Goal: Task Accomplishment & Management: Use online tool/utility

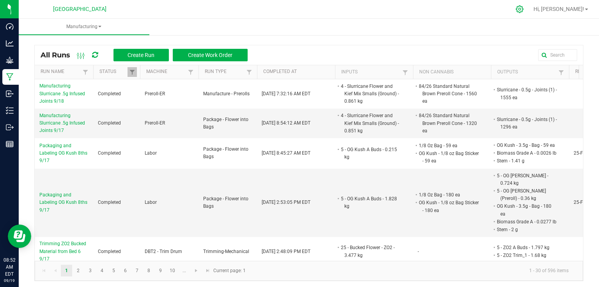
click at [524, 9] on icon at bounding box center [520, 9] width 8 height 8
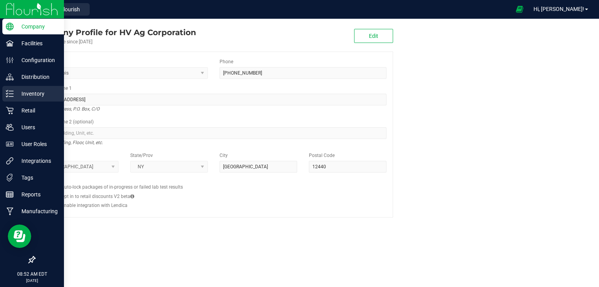
click at [17, 92] on p "Inventory" at bounding box center [37, 93] width 47 height 9
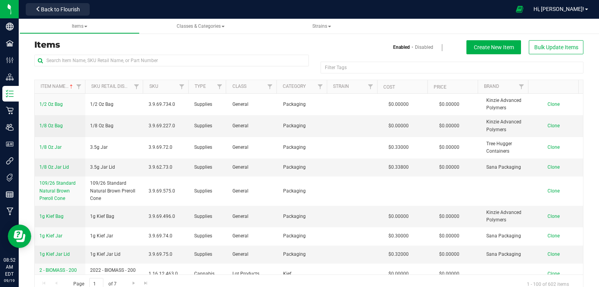
click at [123, 66] on div at bounding box center [171, 64] width 275 height 18
click at [133, 60] on input "text" at bounding box center [171, 61] width 275 height 12
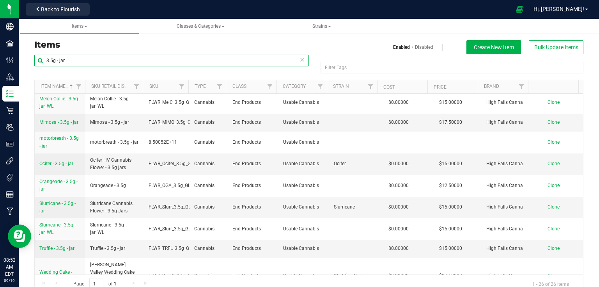
scroll to position [375, 0]
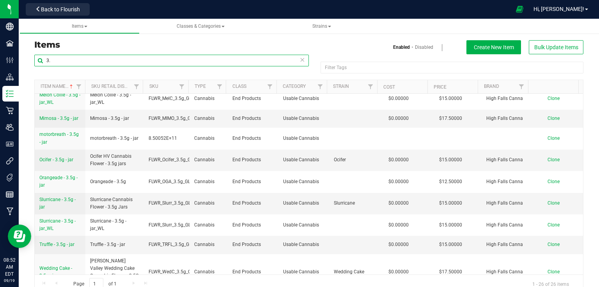
type input "3"
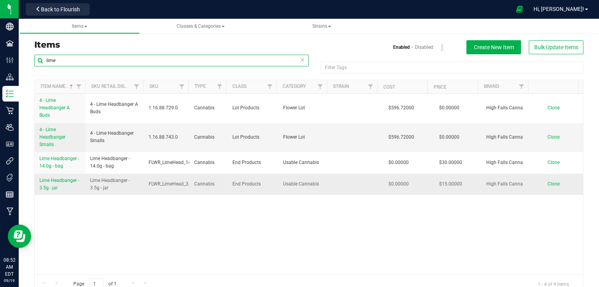
type input "lime"
drag, startPoint x: 37, startPoint y: 180, endPoint x: 61, endPoint y: 190, distance: 25.8
click at [61, 190] on td "Lime Headbanger - 3.5g - jar" at bounding box center [60, 184] width 51 height 21
click at [62, 190] on link "Lime Headbanger - 3.5g - jar" at bounding box center [59, 184] width 41 height 15
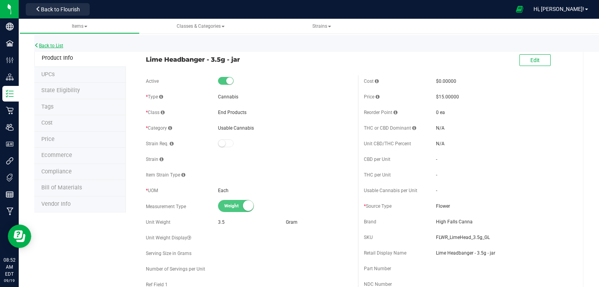
click at [54, 47] on link "Back to List" at bounding box center [48, 45] width 29 height 5
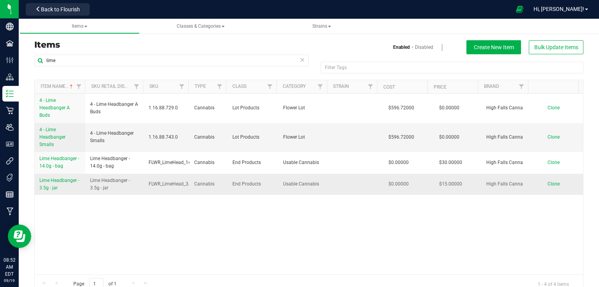
drag, startPoint x: 38, startPoint y: 179, endPoint x: 59, endPoint y: 190, distance: 23.2
click at [59, 190] on td "Lime Headbanger - 3.5g - jar" at bounding box center [60, 184] width 51 height 21
copy span "Lime Headbanger - 3.5g - jar"
click at [548, 184] on span "Clone" at bounding box center [554, 183] width 12 height 5
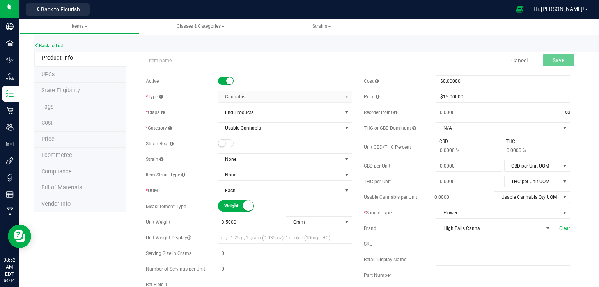
click at [214, 60] on input "text" at bounding box center [249, 61] width 206 height 12
click at [185, 59] on input "Lime Headbanger - 3.5g - jar" at bounding box center [249, 61] width 206 height 12
type input "Apple Fritter - 3.5g - jar"
click at [443, 246] on input "text" at bounding box center [503, 244] width 134 height 12
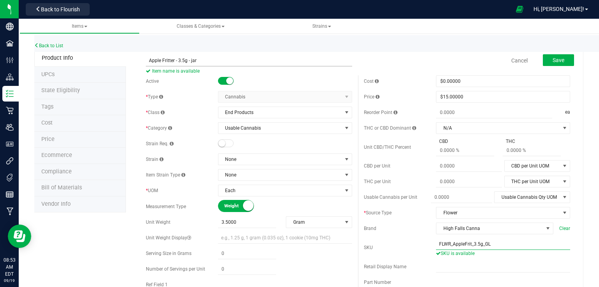
type input "FLWR_AppleFrit_3.5g_GL"
drag, startPoint x: 146, startPoint y: 59, endPoint x: 209, endPoint y: 58, distance: 63.6
click at [209, 58] on input "Apple Fritter - 3.5g - jar" at bounding box center [249, 61] width 206 height 12
click at [560, 62] on button "Save" at bounding box center [558, 60] width 31 height 12
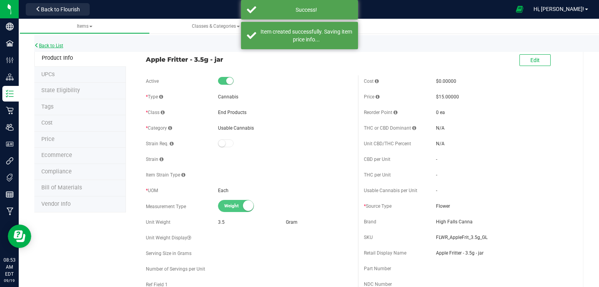
click at [53, 43] on link "Back to List" at bounding box center [48, 45] width 29 height 5
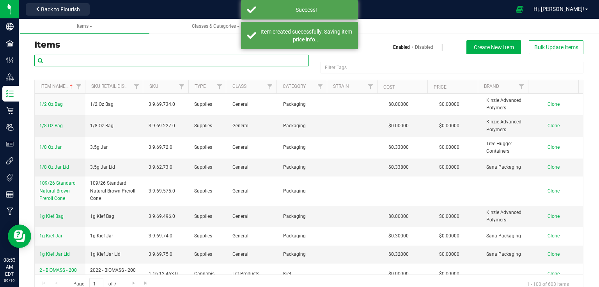
click at [80, 59] on input "text" at bounding box center [171, 61] width 275 height 12
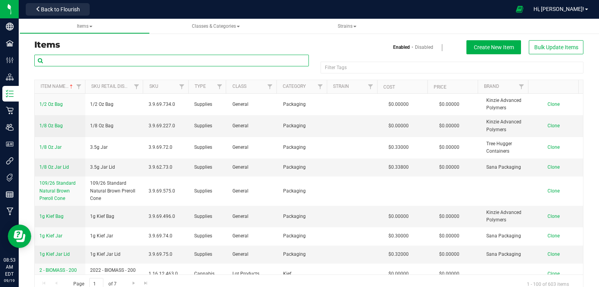
paste input "Apple Fritter - 3.5g - jar"
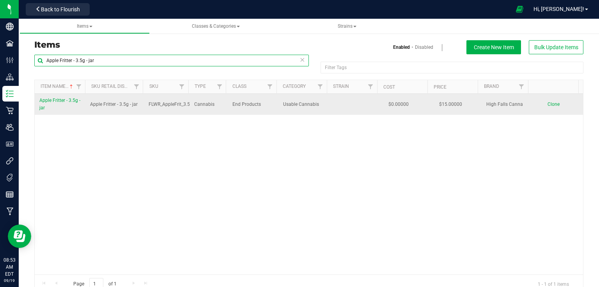
type input "Apple Fritter - 3.5g - jar"
drag, startPoint x: 39, startPoint y: 98, endPoint x: 60, endPoint y: 109, distance: 24.3
click at [60, 109] on td "Apple Fritter - 3.5g - jar" at bounding box center [60, 104] width 51 height 21
click at [552, 105] on link "Clone" at bounding box center [558, 103] width 20 height 5
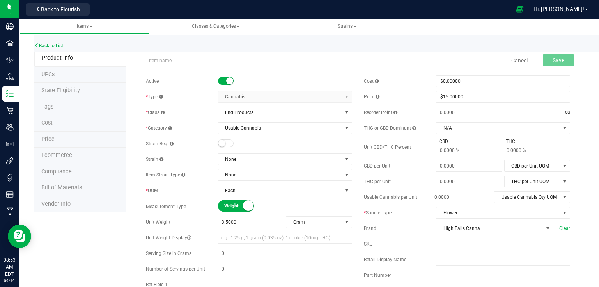
click at [162, 61] on input "text" at bounding box center [249, 61] width 206 height 12
click at [184, 58] on input "Apple Fritter - 3.5g - jar" at bounding box center [249, 61] width 206 height 12
click at [203, 62] on input "Apple Fritter - 14.0g - jar" at bounding box center [249, 61] width 206 height 12
type input "Apple Fritter - 14.0g - bag"
click at [441, 244] on input "text" at bounding box center [503, 244] width 134 height 12
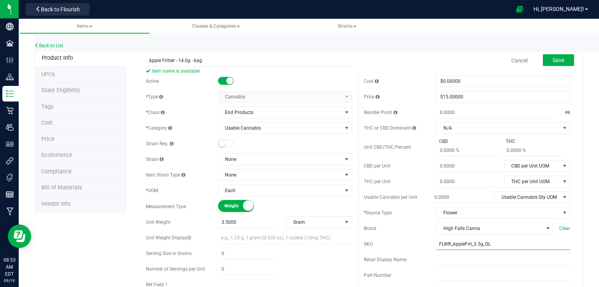
click at [477, 243] on input "FLWR_AppleFrit_3.5g_GL" at bounding box center [503, 244] width 134 height 12
click at [490, 243] on input "FLWR_AppleFrit_14.0g_GL" at bounding box center [503, 244] width 134 height 12
type input "FLWR_AppleFrit_14.0g_BG"
click at [485, 94] on span "$15.00000 15" at bounding box center [503, 97] width 134 height 12
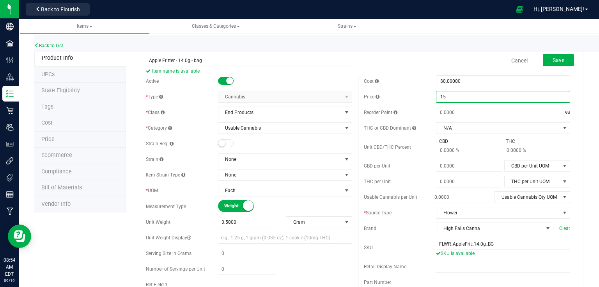
type input "5"
type input "30"
type input "$30.00000"
click at [468, 76] on span "$0.00000 0" at bounding box center [503, 81] width 134 height 12
click at [553, 62] on span "Save" at bounding box center [559, 60] width 12 height 6
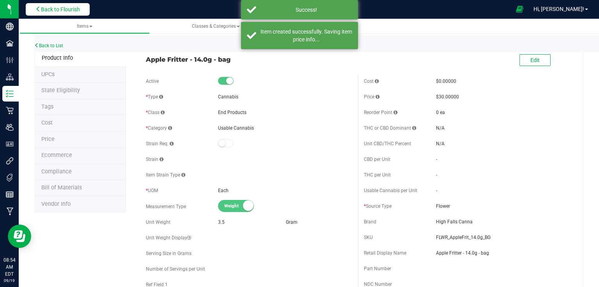
click at [70, 6] on span "Back to Flourish" at bounding box center [60, 9] width 39 height 6
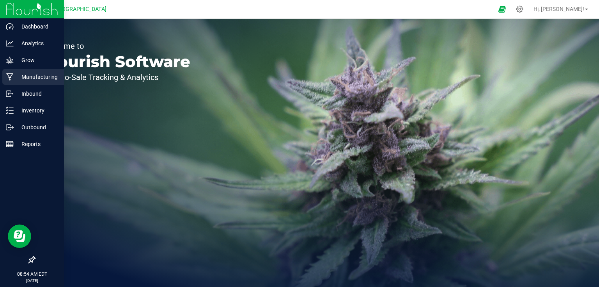
click at [14, 77] on p "Manufacturing" at bounding box center [37, 76] width 47 height 9
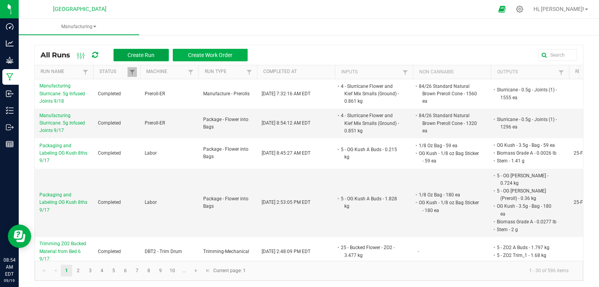
click at [132, 57] on span "Create Run" at bounding box center [141, 55] width 27 height 6
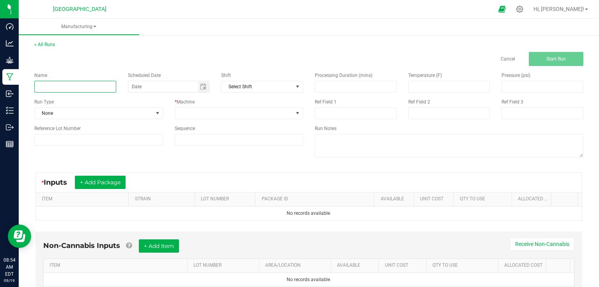
click at [100, 86] on input at bounding box center [75, 87] width 82 height 12
type input "Packaging Apple Fritter 8ths and Halfs for Testing 9/19"
click at [130, 111] on span "None" at bounding box center [94, 113] width 118 height 11
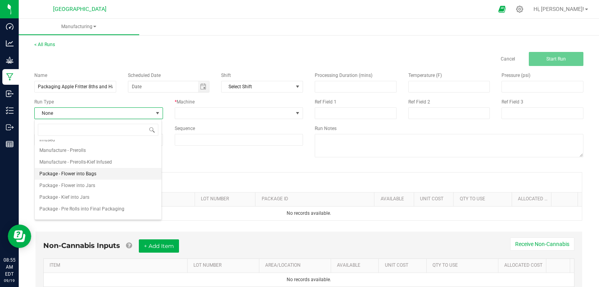
scroll to position [89, 0]
click at [103, 171] on li "Package - Flower into Bags" at bounding box center [98, 173] width 127 height 12
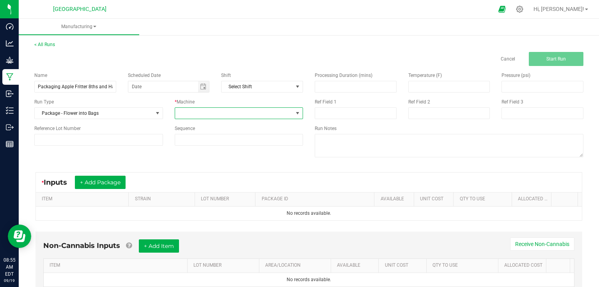
click at [188, 111] on span at bounding box center [234, 113] width 118 height 11
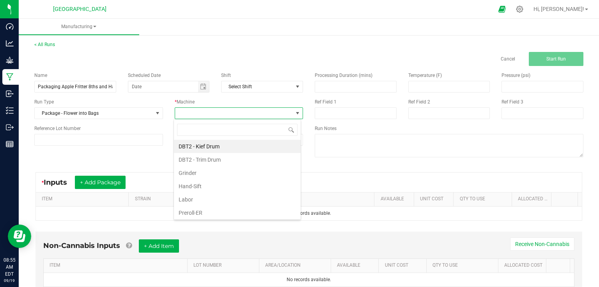
scroll to position [11, 127]
click at [195, 198] on li "Labor" at bounding box center [237, 199] width 127 height 13
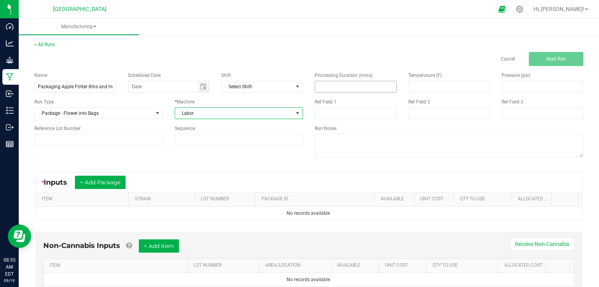
click at [338, 91] on input at bounding box center [355, 86] width 81 height 11
type input "15.00"
click at [120, 156] on div "Name Packaging Apple Fritter 8ths and Halfs for Testing 9/19 Scheduled Date Shi…" at bounding box center [308, 115] width 561 height 99
click at [119, 176] on button "+ Add Package" at bounding box center [100, 182] width 51 height 13
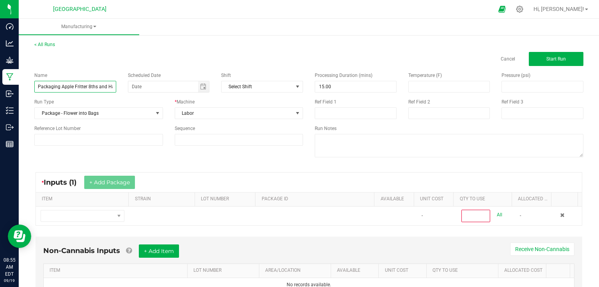
click at [114, 89] on input "Packaging Apple Fritter 8ths and Halfs for Testing 9/19" at bounding box center [75, 87] width 82 height 12
click at [111, 85] on input "Packaging Apple Fritter 8ths and Halfs for Testing 9/19" at bounding box center [75, 87] width 82 height 12
click at [112, 88] on input "Packaging Apple Fritter 8ths and Halfs for Testing 9/19" at bounding box center [75, 87] width 82 height 12
click at [104, 160] on div "Name Packaging Apple Fritter 8ths and Halfs for Testing 9/19 Scheduled Date Shi…" at bounding box center [308, 115] width 561 height 99
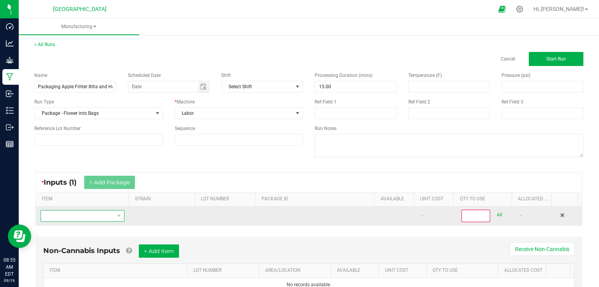
click at [109, 219] on span "NO DATA FOUND" at bounding box center [77, 215] width 73 height 11
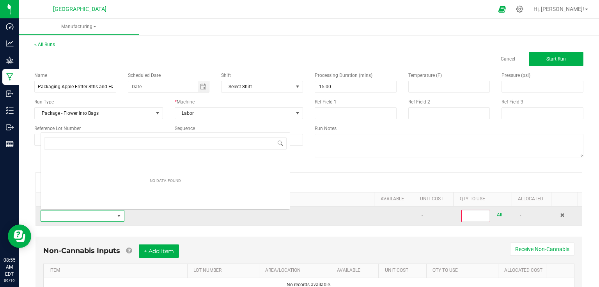
scroll to position [11, 81]
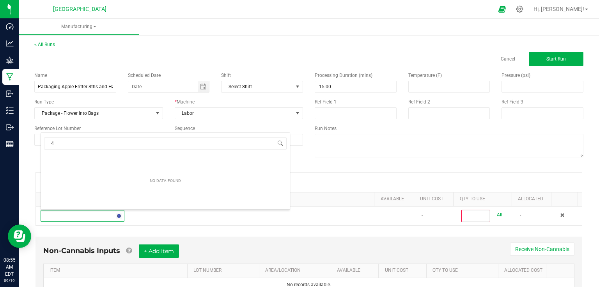
type input "4"
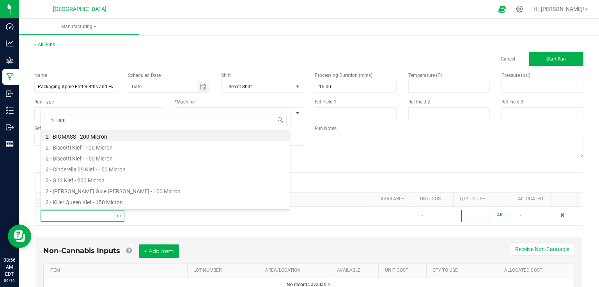
type input "5 - apple"
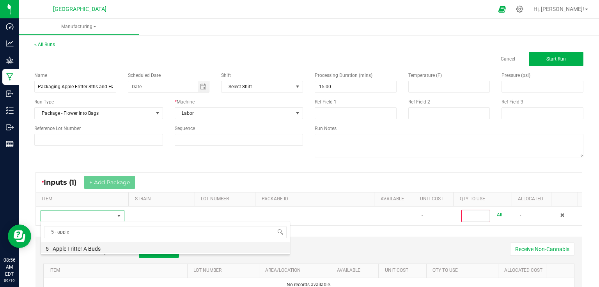
click at [102, 248] on li "5 - Apple Fritter A Buds" at bounding box center [165, 247] width 249 height 11
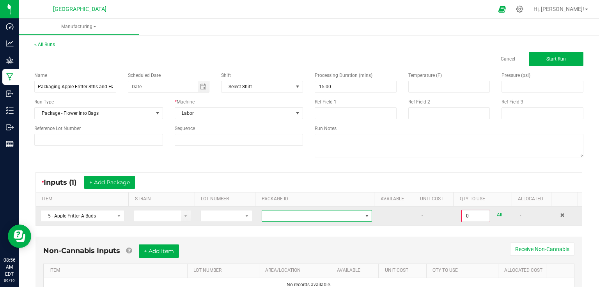
click at [283, 218] on span at bounding box center [312, 215] width 100 height 11
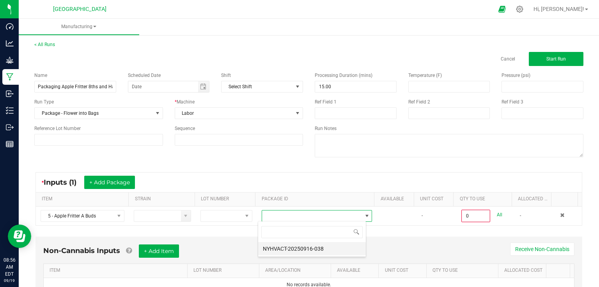
scroll to position [11, 108]
click at [288, 249] on li "NYHVACT-20250916-038" at bounding box center [312, 248] width 108 height 13
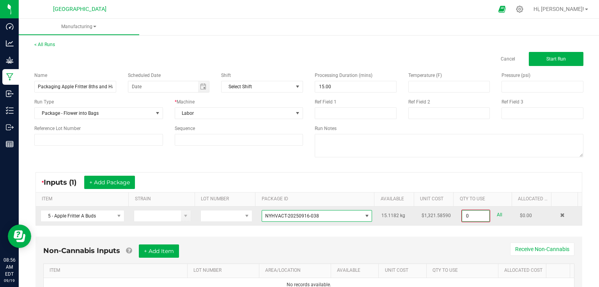
click at [476, 215] on input "0" at bounding box center [475, 215] width 27 height 11
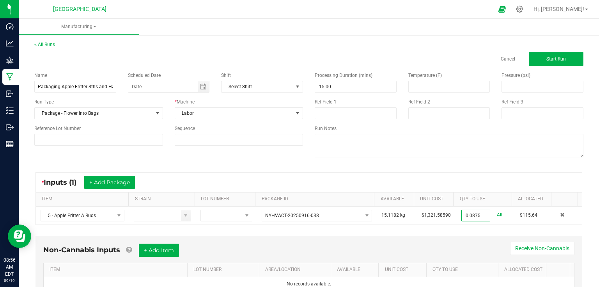
type input "0.0875 kg"
click at [457, 254] on div "Non-Cannabis Inputs + Add Item Receive Non-Cannabis" at bounding box center [309, 253] width 532 height 19
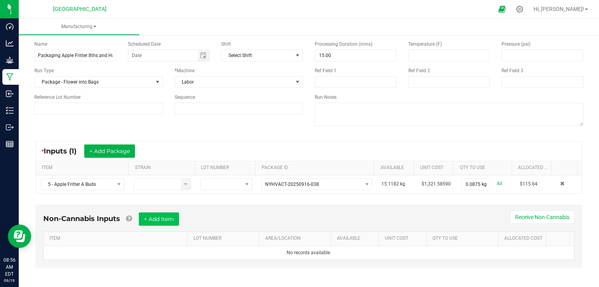
scroll to position [33, 0]
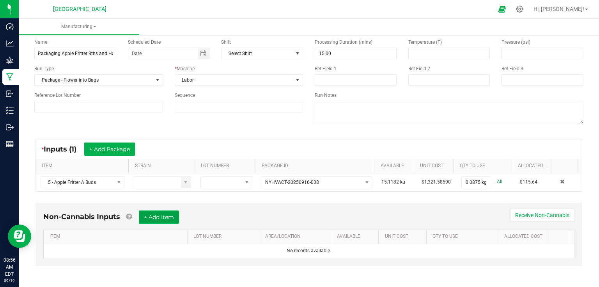
click at [158, 214] on button "+ Add Item" at bounding box center [159, 216] width 40 height 13
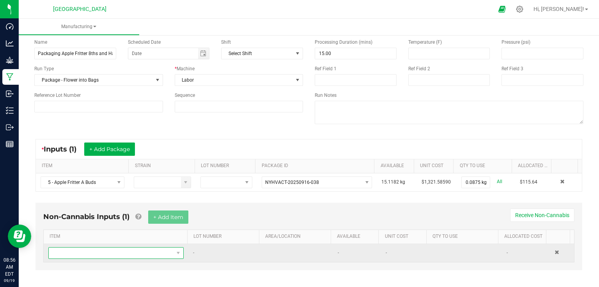
click at [116, 254] on span "NO DATA FOUND" at bounding box center [111, 252] width 125 height 11
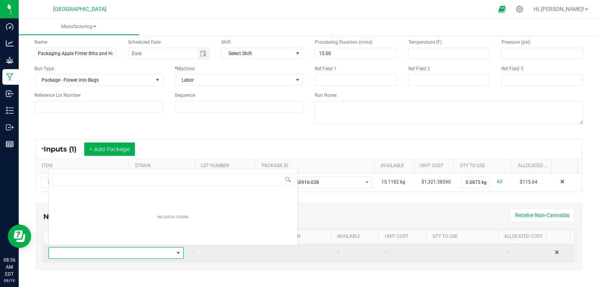
scroll to position [11, 131]
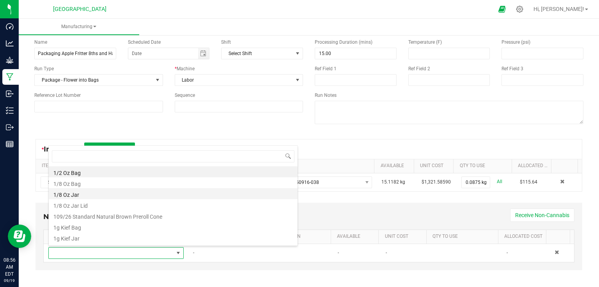
click at [85, 193] on li "1/8 Oz Jar" at bounding box center [173, 193] width 249 height 11
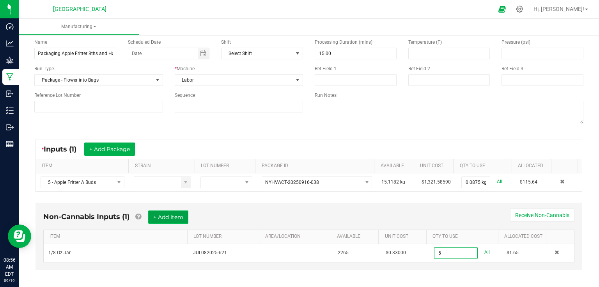
type input "5 ea"
click at [173, 215] on button "+ Add Item" at bounding box center [168, 216] width 40 height 13
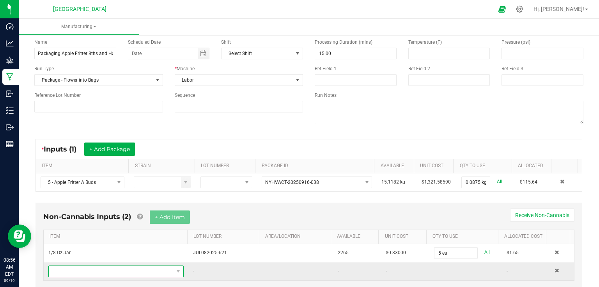
click at [105, 268] on span "NO DATA FOUND" at bounding box center [111, 271] width 125 height 11
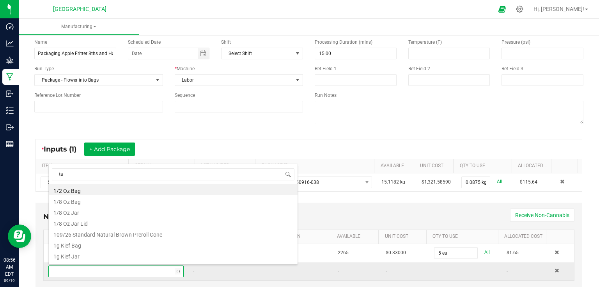
type input "tam"
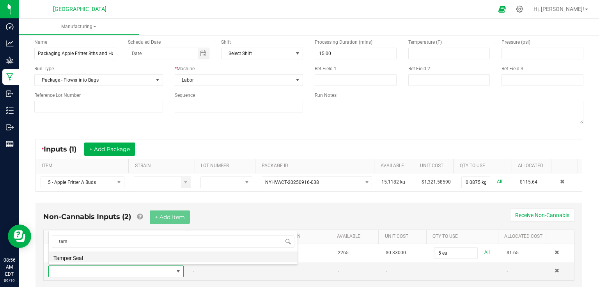
click at [94, 258] on li "Tamper Seal" at bounding box center [173, 256] width 249 height 11
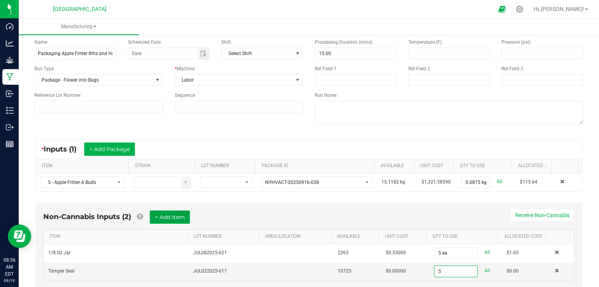
type input "5 ea"
click at [170, 215] on button "+ Add Item" at bounding box center [170, 216] width 40 height 13
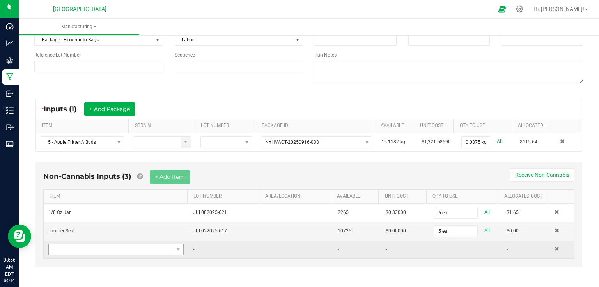
scroll to position [73, 0]
click at [136, 248] on span "NO DATA FOUND" at bounding box center [111, 249] width 125 height 11
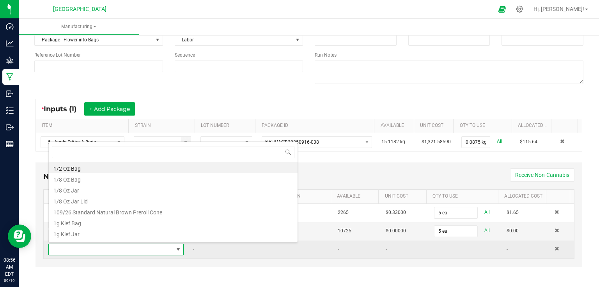
scroll to position [11, 131]
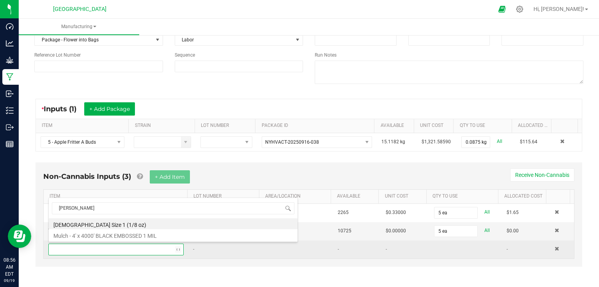
type input "boved"
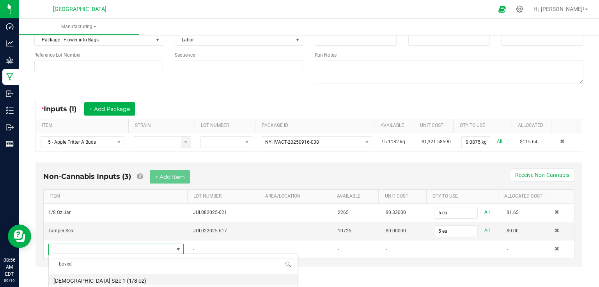
click at [98, 279] on li "[DEMOGRAPHIC_DATA] Size 1 (1/8 oz)" at bounding box center [173, 279] width 249 height 11
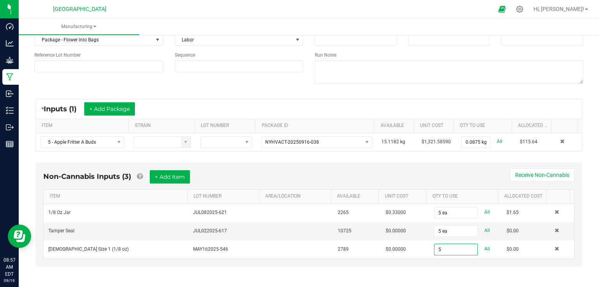
type input "5 ea"
click at [449, 266] on div "Non-Cannabis Inputs (3) + Add Item Receive Non-Cannabis ITEM LOT NUMBER AREA/LO…" at bounding box center [308, 219] width 561 height 123
click at [167, 173] on button "+ Add Item" at bounding box center [170, 176] width 40 height 13
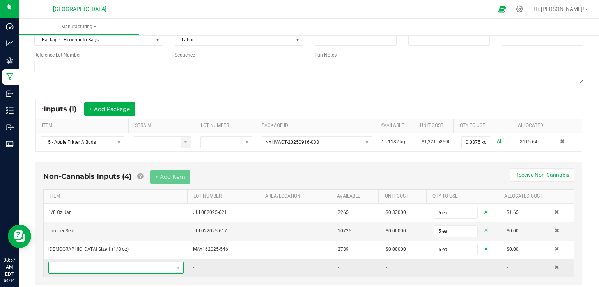
click at [93, 268] on span "NO DATA FOUND" at bounding box center [111, 267] width 125 height 11
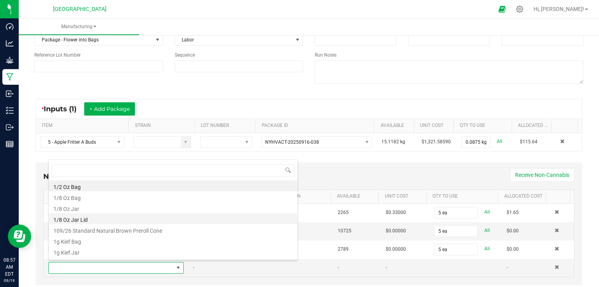
click at [87, 220] on li "1/8 Oz Jar Lid" at bounding box center [173, 218] width 249 height 11
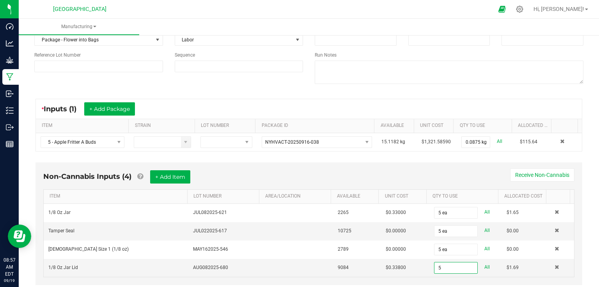
type input "5 ea"
click at [418, 166] on div "Non-Cannabis Inputs (4) + Add Item Receive Non-Cannabis ITEM LOT NUMBER AREA/LO…" at bounding box center [309, 223] width 547 height 123
click at [174, 169] on div "Non-Cannabis Inputs (4) + Add Item Receive Non-Cannabis ITEM LOT NUMBER AREA/LO…" at bounding box center [309, 223] width 547 height 123
click at [173, 170] on button "+ Add Item" at bounding box center [170, 176] width 40 height 13
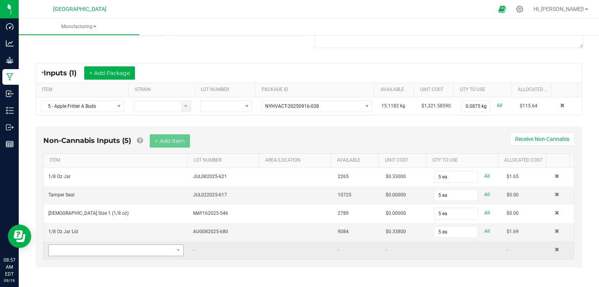
scroll to position [110, 0]
click at [95, 252] on span "NO DATA FOUND" at bounding box center [111, 249] width 125 height 11
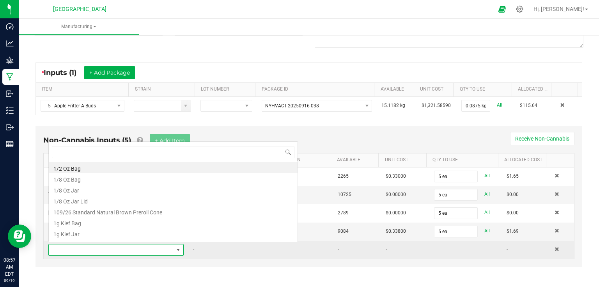
scroll to position [11, 131]
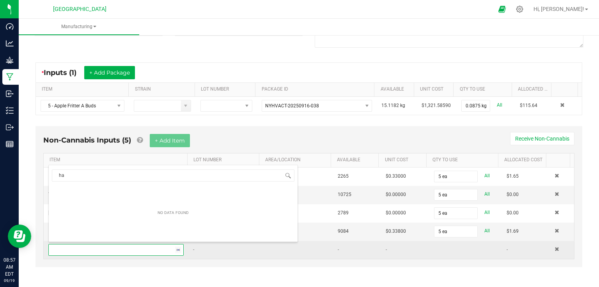
type input "h"
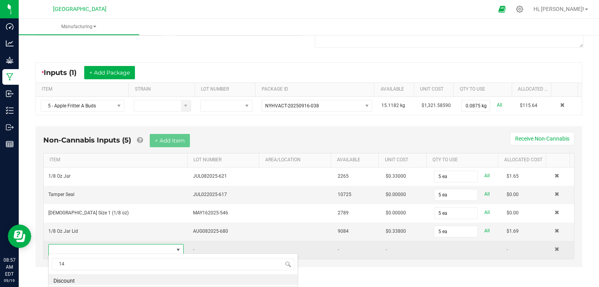
type input "1"
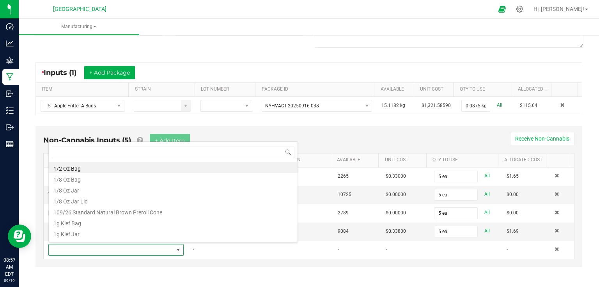
click at [292, 126] on div "Non-Cannabis Inputs (5) + Add Item Receive Non-Cannabis ITEM LOT NUMBER AREA/LO…" at bounding box center [309, 196] width 547 height 141
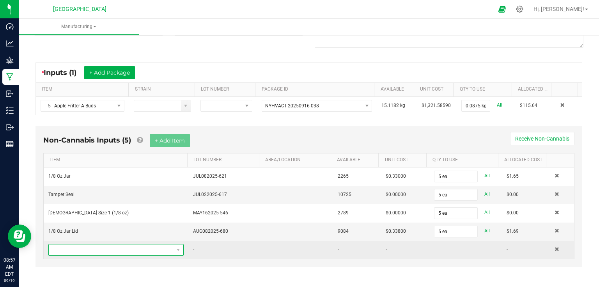
click at [90, 246] on span "NO DATA FOUND" at bounding box center [111, 249] width 125 height 11
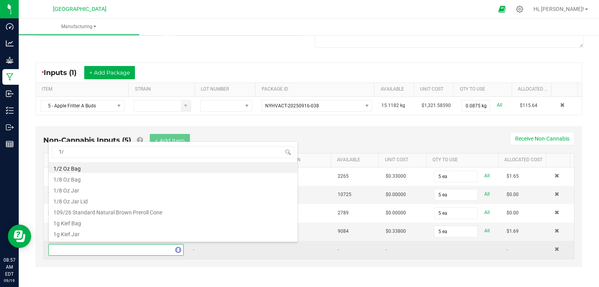
type input "1/2"
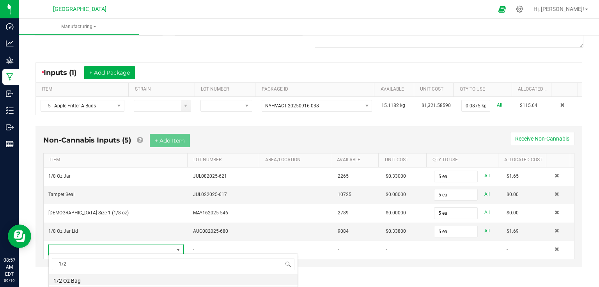
click at [82, 276] on li "1/2 Oz Bag" at bounding box center [173, 279] width 249 height 11
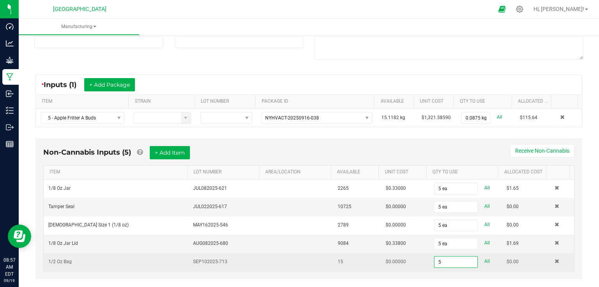
scroll to position [110, 0]
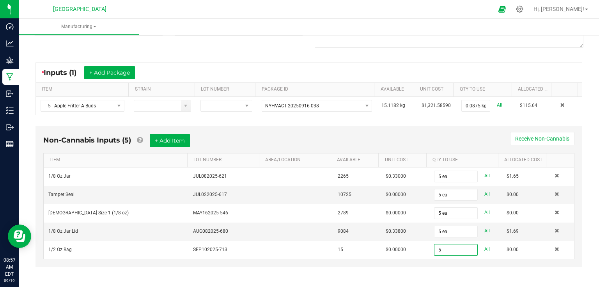
type input "5 ea"
click at [450, 137] on div "Non-Cannabis Inputs (5) + Add Item Receive Non-Cannabis" at bounding box center [309, 143] width 532 height 19
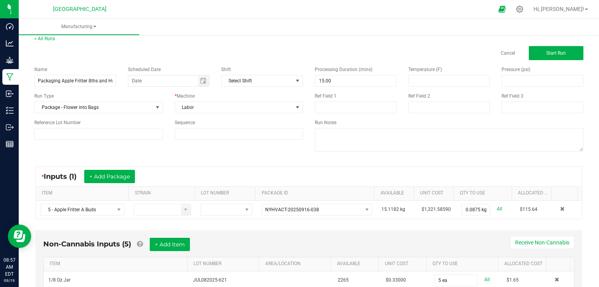
scroll to position [0, 0]
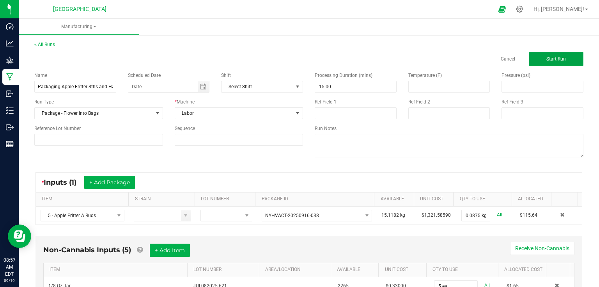
click at [547, 53] on button "Start Run" at bounding box center [556, 59] width 55 height 14
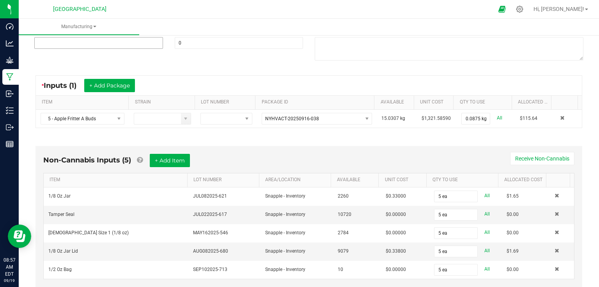
scroll to position [219, 0]
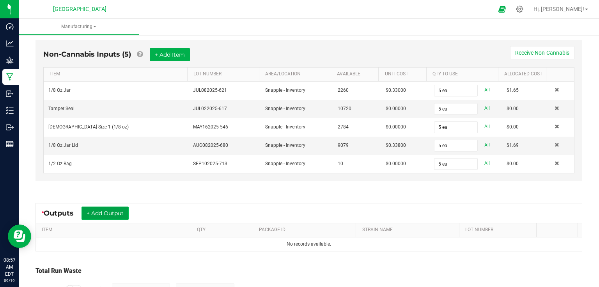
click at [104, 208] on button "+ Add Output" at bounding box center [105, 212] width 47 height 13
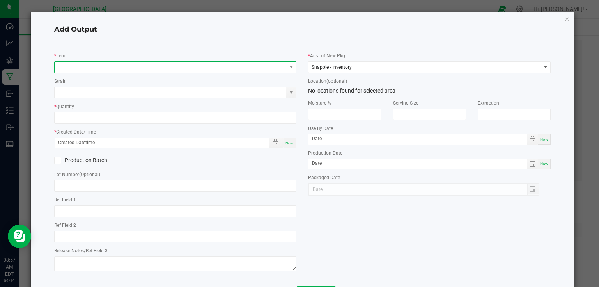
click at [130, 67] on span "NO DATA FOUND" at bounding box center [171, 67] width 232 height 11
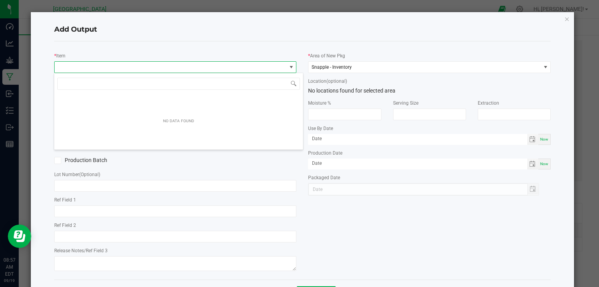
scroll to position [11, 240]
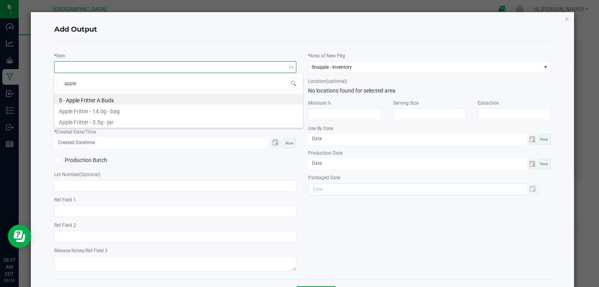
type input "apple"
click at [103, 123] on li "Apple Fritter - 3.5g - jar" at bounding box center [178, 121] width 249 height 11
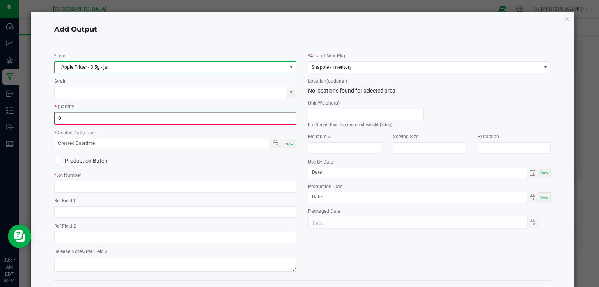
click at [119, 115] on input "0" at bounding box center [175, 118] width 241 height 11
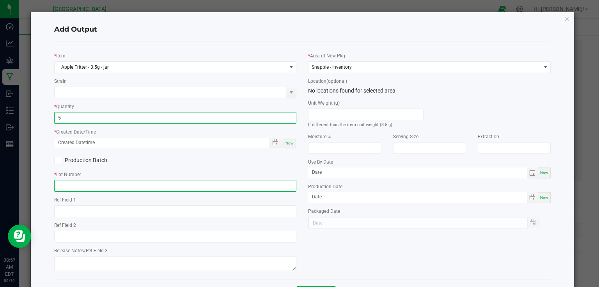
type input "5 ea"
click at [126, 181] on input "text" at bounding box center [175, 186] width 243 height 12
type input "25-F0045-1"
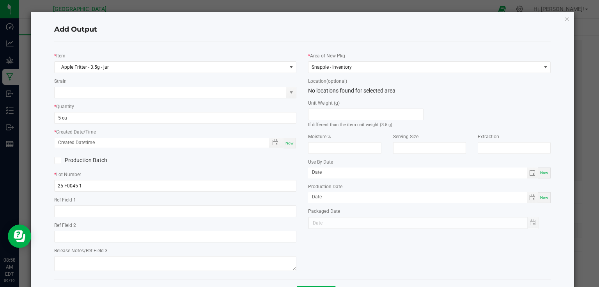
click at [145, 167] on div "* Item Apple Fritter - 3.5g - jar Strain * Quantity 5 ea * Created Date/Time No…" at bounding box center [175, 161] width 254 height 226
click at [287, 141] on span "Now" at bounding box center [290, 143] width 8 height 4
type input "[DATE] 8:58 AM"
type input "[DATE]"
click at [279, 158] on div "Production Batch" at bounding box center [175, 161] width 254 height 12
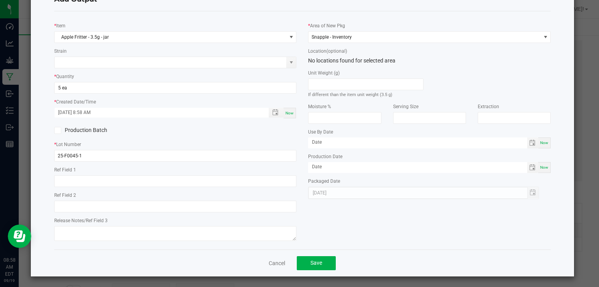
scroll to position [32, 0]
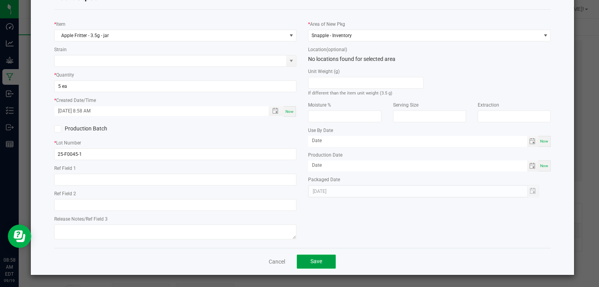
click at [328, 267] on button "Save" at bounding box center [316, 261] width 39 height 14
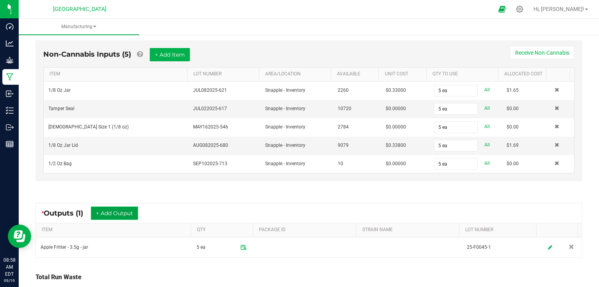
click at [134, 213] on button "+ Add Output" at bounding box center [114, 212] width 47 height 13
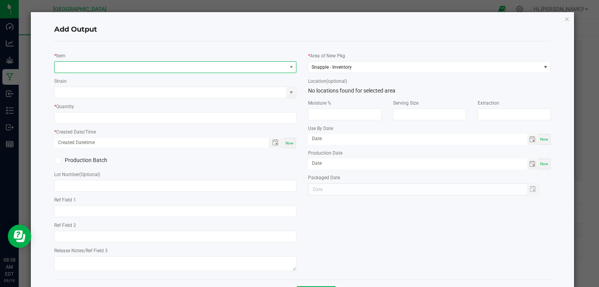
click at [187, 66] on span "NO DATA FOUND" at bounding box center [171, 67] width 232 height 11
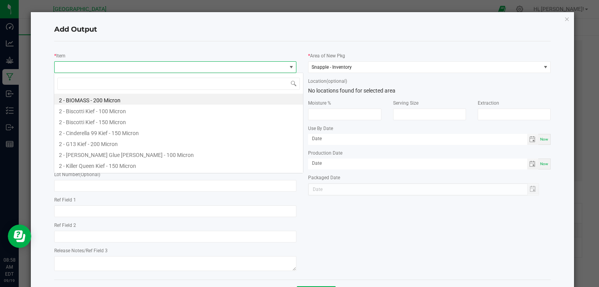
scroll to position [11, 240]
type input "apple fritt"
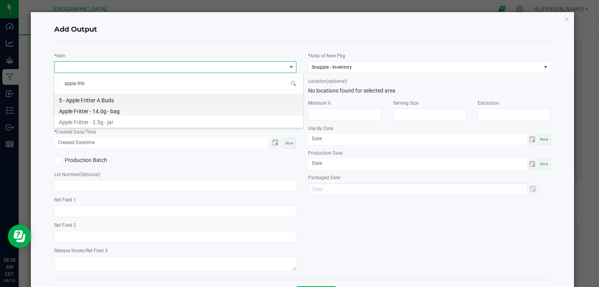
click at [122, 109] on li "Apple Fritter - 14.0g - bag" at bounding box center [178, 110] width 249 height 11
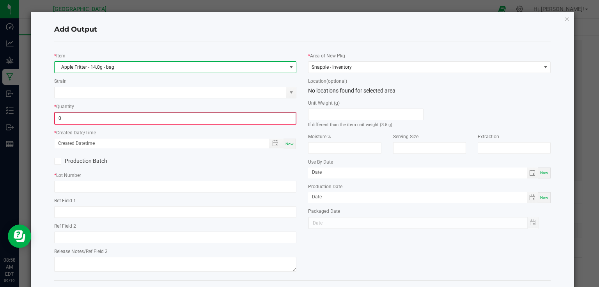
click at [122, 116] on input "0" at bounding box center [175, 118] width 241 height 11
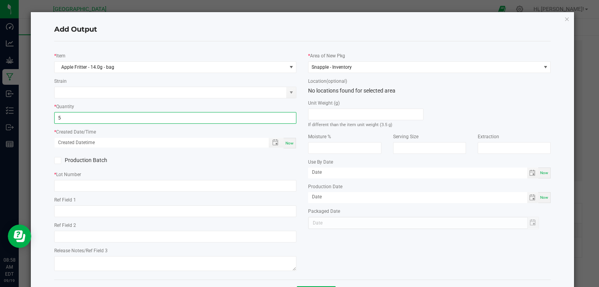
type input "5 ea"
click at [288, 143] on span "Now" at bounding box center [290, 143] width 8 height 4
type input "[DATE] 8:58 AM"
type input "[DATE]"
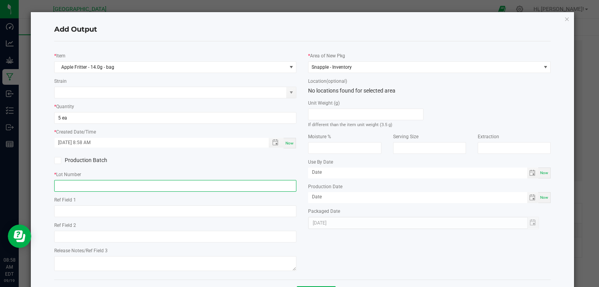
click at [284, 184] on input "text" at bounding box center [175, 186] width 243 height 12
type input "25-F0045-2"
click at [303, 172] on div "* Area of New Pkg Snapple - Inventory Location (optional) No locations found fo…" at bounding box center [429, 138] width 254 height 181
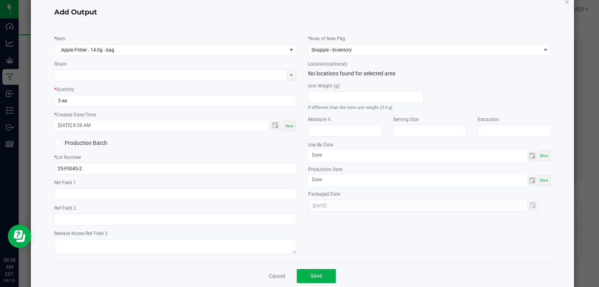
scroll to position [32, 0]
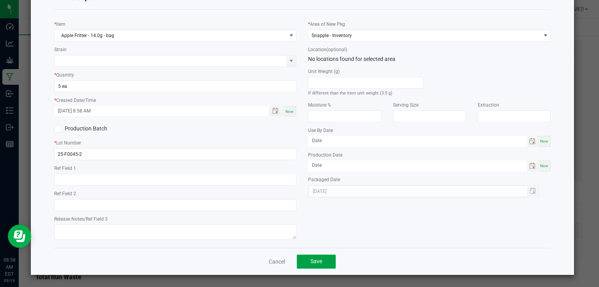
click at [320, 259] on button "Save" at bounding box center [316, 261] width 39 height 14
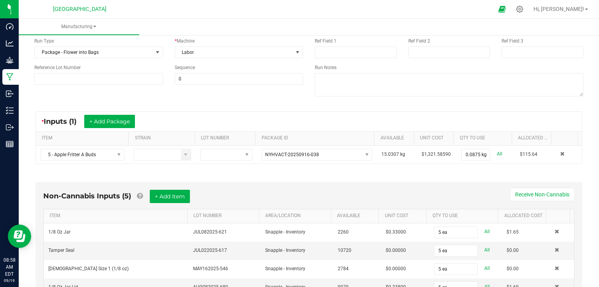
scroll to position [0, 0]
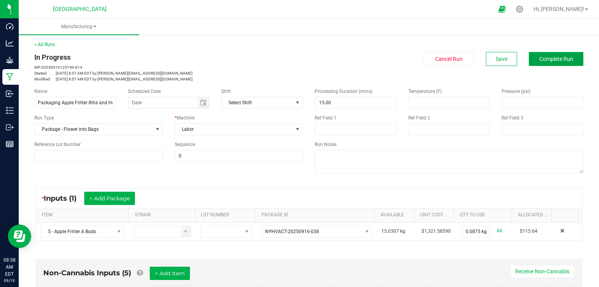
click at [532, 54] on button "Complete Run" at bounding box center [556, 59] width 55 height 14
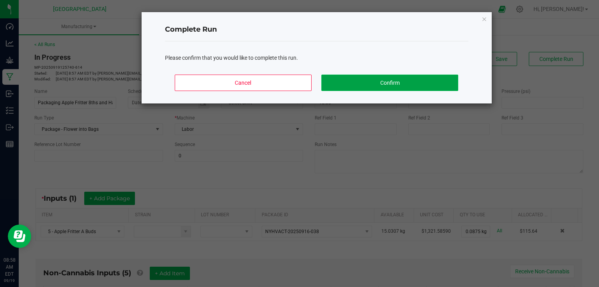
click at [446, 86] on button "Confirm" at bounding box center [390, 83] width 137 height 16
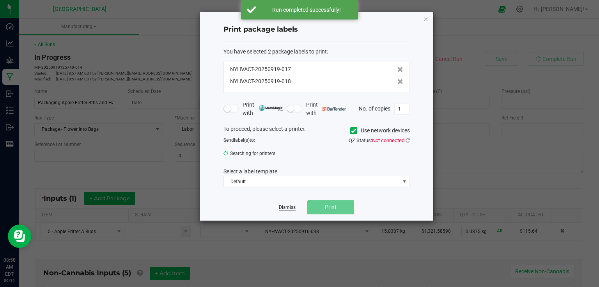
click at [289, 207] on link "Dismiss" at bounding box center [287, 207] width 17 height 7
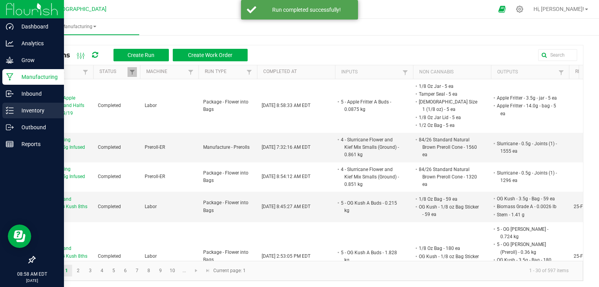
click at [6, 111] on icon at bounding box center [7, 110] width 2 height 1
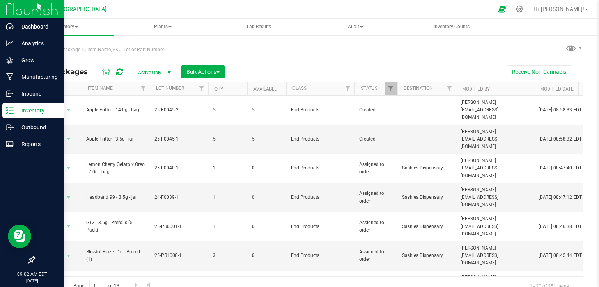
click at [15, 7] on img at bounding box center [32, 9] width 52 height 18
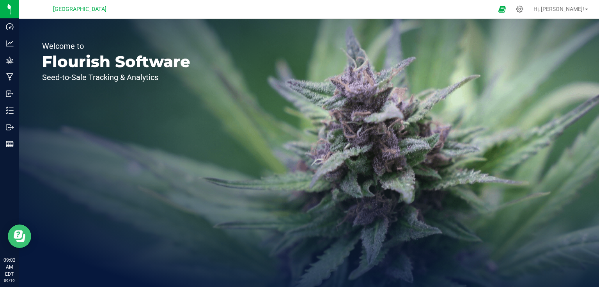
click at [25, 228] on button "Open Resource Center" at bounding box center [19, 235] width 23 height 23
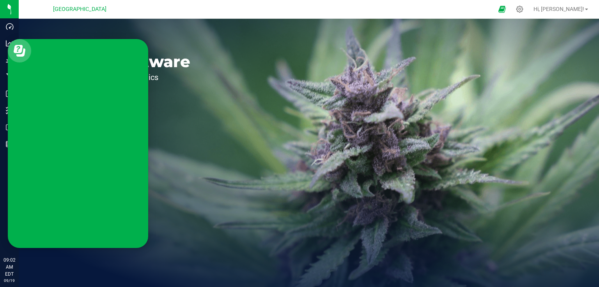
scroll to position [299, 0]
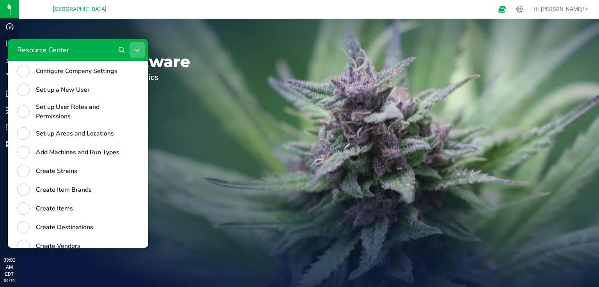
click at [136, 44] on button "Close Resource Center" at bounding box center [138, 50] width 16 height 16
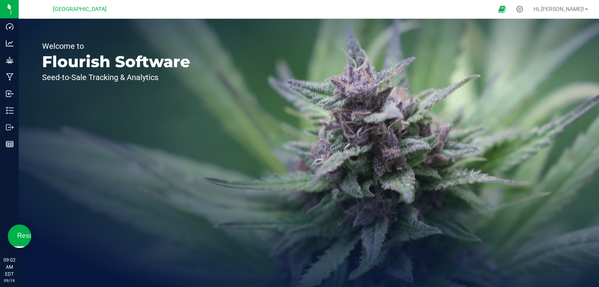
scroll to position [0, 0]
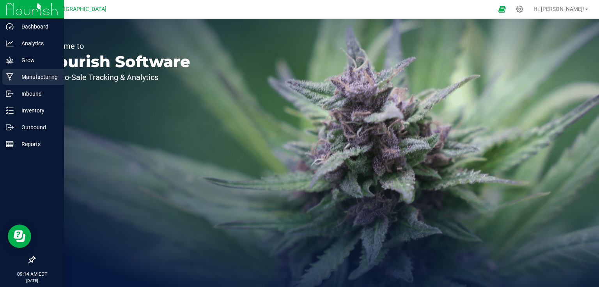
click at [36, 73] on p "Manufacturing" at bounding box center [37, 76] width 47 height 9
